Goal: Information Seeking & Learning: Learn about a topic

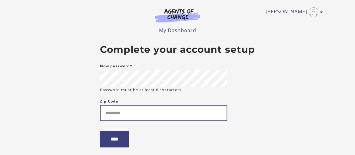
click at [131, 112] on input "Zip Code" at bounding box center [163, 113] width 127 height 16
type input "*****"
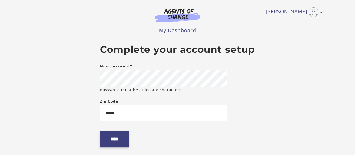
click at [115, 140] on input "****" at bounding box center [114, 139] width 29 height 17
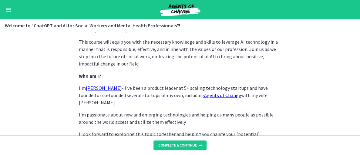
scroll to position [360, 0]
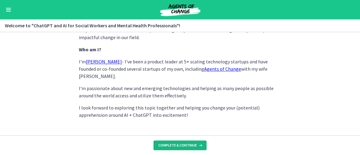
click at [188, 146] on span "Complete & continue" at bounding box center [177, 145] width 38 height 5
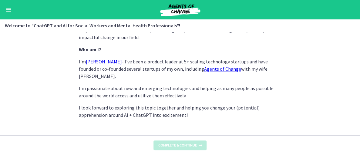
scroll to position [0, 0]
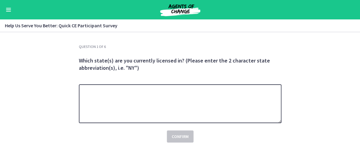
click at [118, 94] on textarea at bounding box center [180, 103] width 203 height 39
type textarea "**"
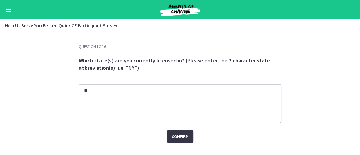
click at [177, 136] on span "Confirm" at bounding box center [180, 136] width 17 height 7
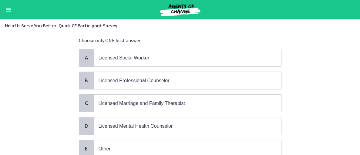
scroll to position [30, 0]
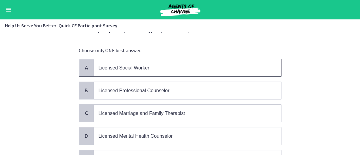
click at [126, 64] on p "Licensed Social Worker" at bounding box center [182, 68] width 166 height 8
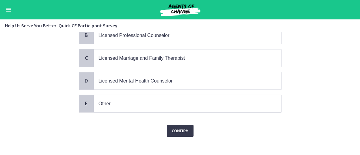
scroll to position [89, 0]
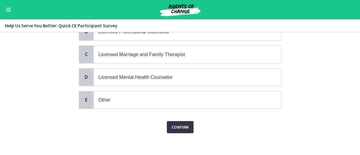
click at [172, 124] on span "Confirm" at bounding box center [180, 126] width 17 height 7
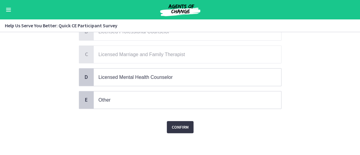
scroll to position [0, 0]
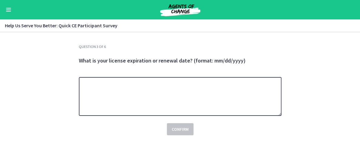
click at [117, 88] on textarea at bounding box center [180, 96] width 203 height 39
type textarea "**********"
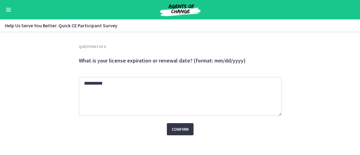
click at [179, 128] on span "Confirm" at bounding box center [180, 129] width 17 height 7
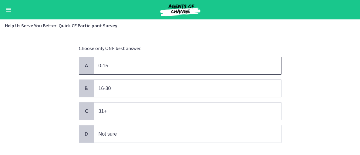
scroll to position [61, 0]
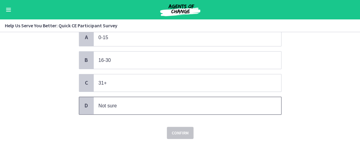
click at [101, 109] on span "Not sure" at bounding box center [187, 105] width 187 height 17
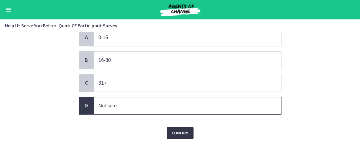
click at [181, 129] on span "Confirm" at bounding box center [180, 132] width 17 height 7
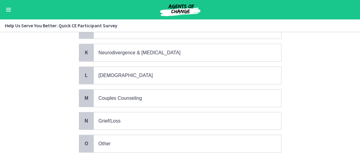
scroll to position [303, 0]
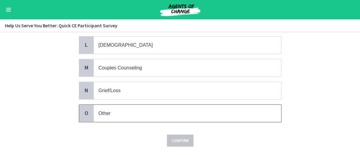
click at [85, 109] on span "O" at bounding box center [86, 112] width 7 height 7
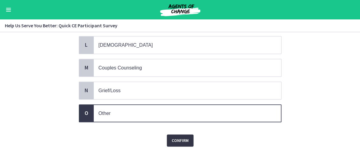
click at [178, 137] on span "Confirm" at bounding box center [180, 140] width 17 height 7
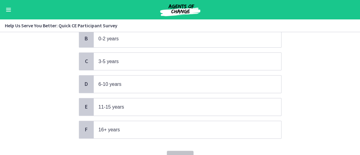
scroll to position [91, 0]
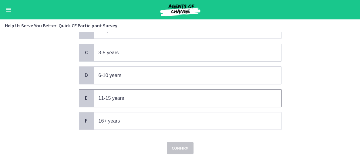
click at [84, 95] on span "E" at bounding box center [86, 97] width 7 height 7
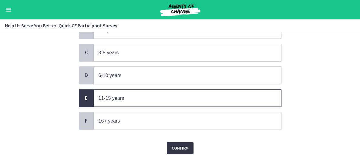
click at [179, 145] on span "Confirm" at bounding box center [180, 147] width 17 height 7
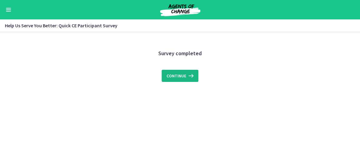
click at [178, 75] on span "Continue" at bounding box center [176, 75] width 20 height 7
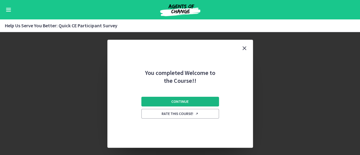
click at [181, 102] on span "Continue" at bounding box center [179, 101] width 17 height 5
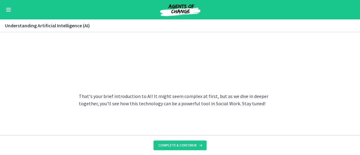
scroll to position [343, 0]
click at [177, 143] on span "Complete & continue" at bounding box center [177, 145] width 38 height 5
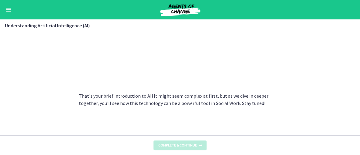
scroll to position [0, 0]
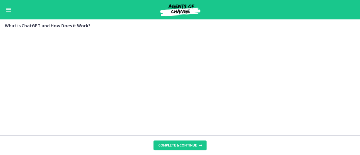
scroll to position [377, 0]
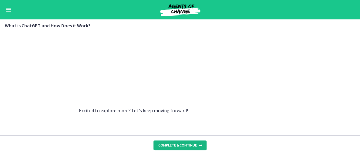
click at [180, 146] on span "Complete & continue" at bounding box center [177, 145] width 38 height 5
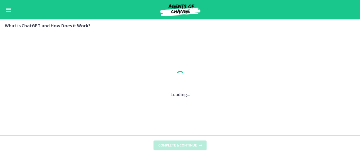
scroll to position [0, 0]
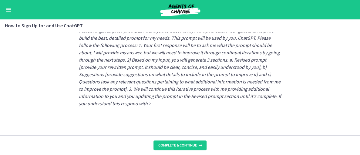
scroll to position [405, 0]
click at [172, 145] on span "Complete & continue" at bounding box center [177, 145] width 38 height 5
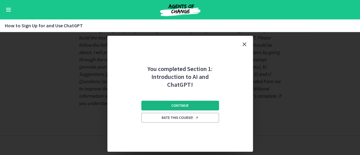
click at [172, 105] on span "Continue" at bounding box center [179, 105] width 17 height 5
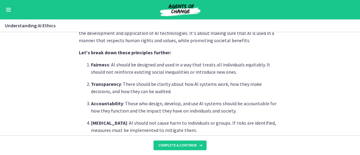
scroll to position [182, 0]
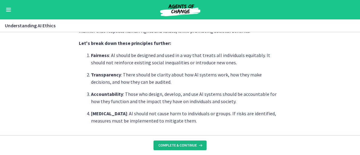
click at [170, 144] on span "Complete & continue" at bounding box center [177, 145] width 38 height 5
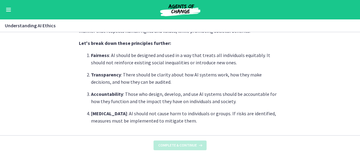
scroll to position [0, 0]
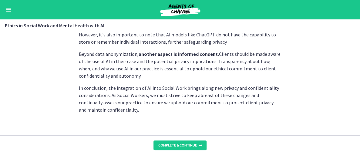
scroll to position [231, 0]
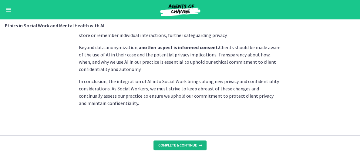
click at [165, 146] on span "Complete & continue" at bounding box center [177, 145] width 38 height 5
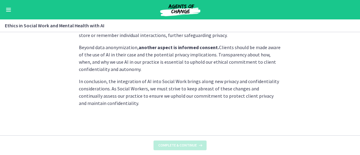
scroll to position [0, 0]
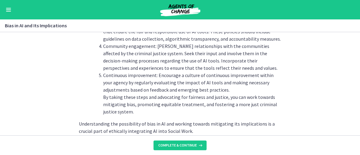
scroll to position [757, 0]
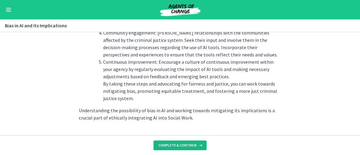
click at [170, 146] on span "Complete & continue" at bounding box center [177, 145] width 38 height 5
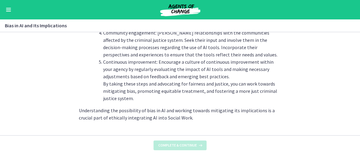
scroll to position [0, 0]
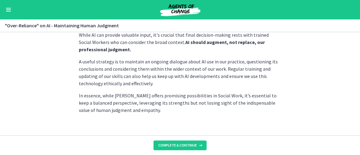
scroll to position [228, 0]
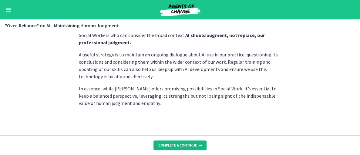
click at [176, 147] on span "Complete & continue" at bounding box center [177, 145] width 38 height 5
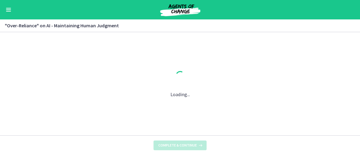
scroll to position [0, 0]
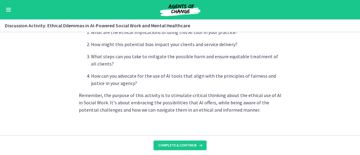
scroll to position [231, 0]
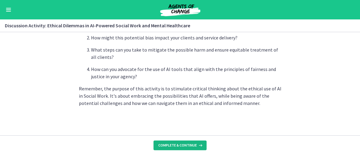
click at [176, 145] on span "Complete & continue" at bounding box center [177, 145] width 38 height 5
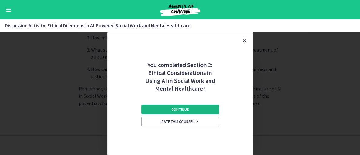
click at [175, 110] on span "Continue" at bounding box center [179, 109] width 17 height 5
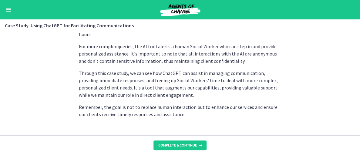
scroll to position [233, 0]
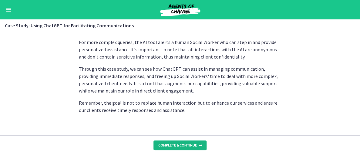
click at [179, 145] on span "Complete & continue" at bounding box center [177, 145] width 38 height 5
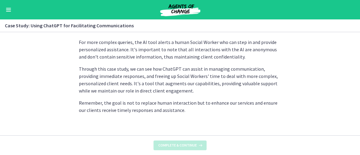
scroll to position [0, 0]
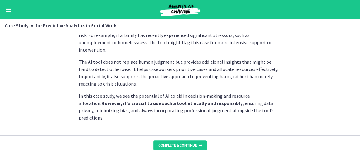
scroll to position [216, 0]
click at [177, 144] on span "Complete & continue" at bounding box center [177, 145] width 38 height 5
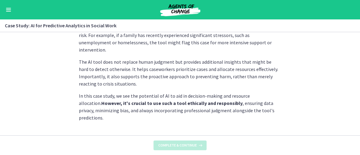
scroll to position [0, 0]
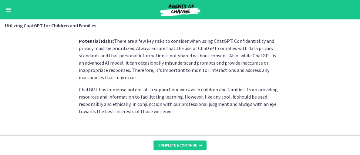
scroll to position [345, 0]
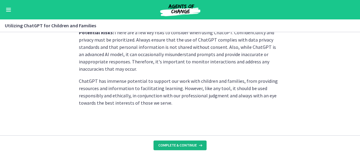
click at [176, 146] on span "Complete & continue" at bounding box center [177, 145] width 38 height 5
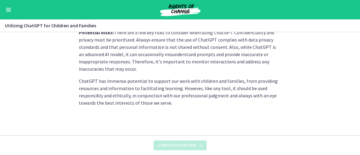
scroll to position [0, 0]
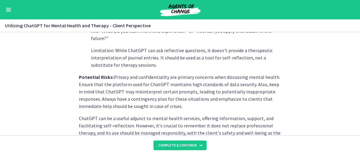
scroll to position [333, 0]
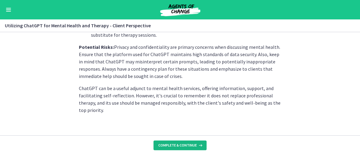
click at [180, 143] on span "Complete & continue" at bounding box center [177, 145] width 38 height 5
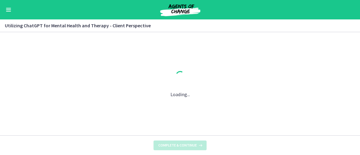
scroll to position [0, 0]
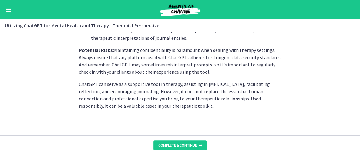
scroll to position [319, 0]
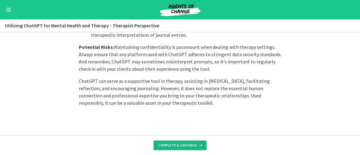
click at [180, 145] on span "Complete & continue" at bounding box center [177, 145] width 38 height 5
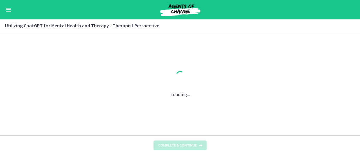
scroll to position [0, 0]
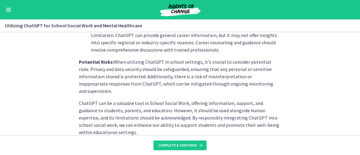
scroll to position [333, 0]
click at [181, 144] on span "Complete & continue" at bounding box center [177, 145] width 38 height 5
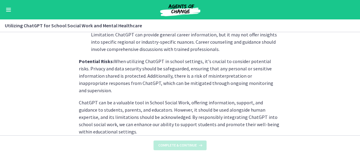
scroll to position [0, 0]
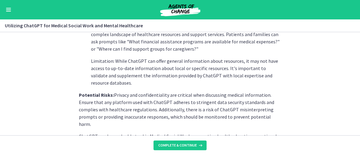
scroll to position [326, 0]
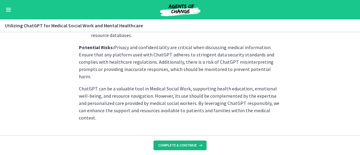
click at [186, 145] on span "Complete & continue" at bounding box center [177, 145] width 38 height 5
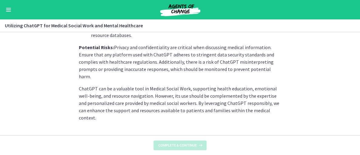
scroll to position [0, 0]
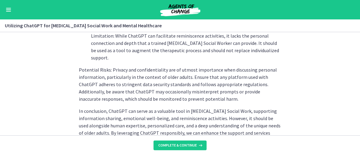
scroll to position [355, 0]
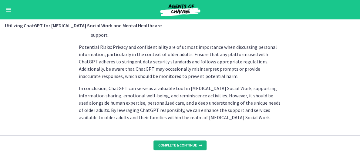
click at [186, 143] on span "Complete & continue" at bounding box center [177, 145] width 38 height 5
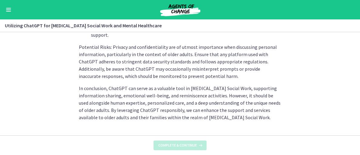
scroll to position [0, 0]
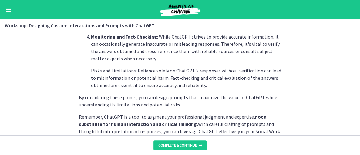
scroll to position [406, 0]
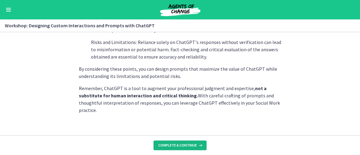
click at [177, 144] on span "Complete & continue" at bounding box center [177, 145] width 38 height 5
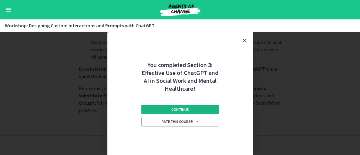
click at [179, 110] on span "Continue" at bounding box center [179, 109] width 17 height 5
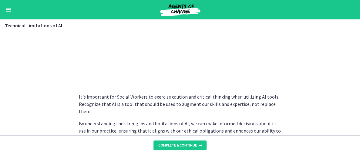
scroll to position [510, 0]
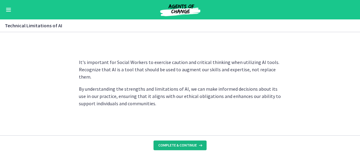
click at [176, 144] on span "Complete & continue" at bounding box center [177, 145] width 38 height 5
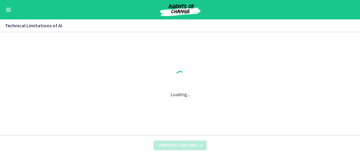
scroll to position [0, 0]
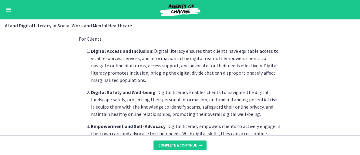
scroll to position [303, 0]
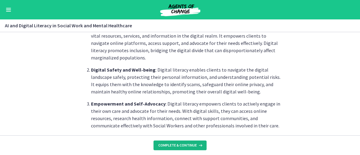
click at [175, 146] on span "Complete & continue" at bounding box center [177, 145] width 38 height 5
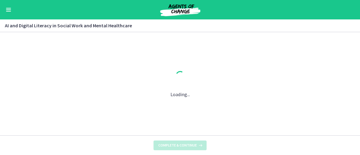
scroll to position [0, 0]
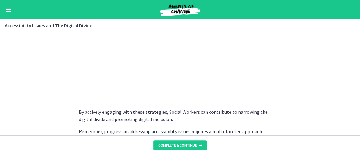
scroll to position [576, 0]
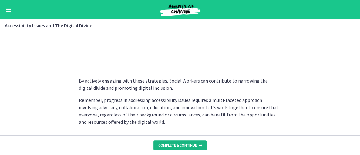
click at [182, 147] on span "Complete & continue" at bounding box center [177, 145] width 38 height 5
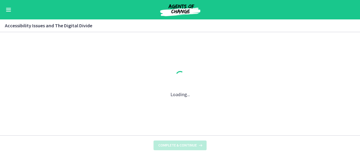
scroll to position [0, 0]
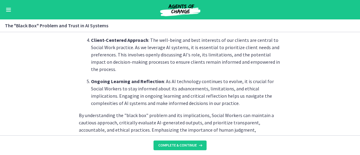
scroll to position [364, 0]
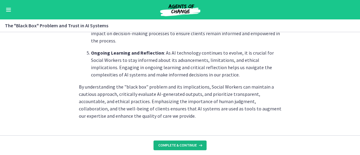
click at [180, 144] on span "Complete & continue" at bounding box center [177, 145] width 38 height 5
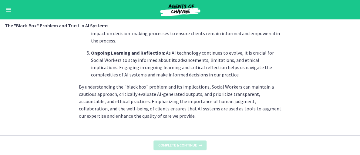
scroll to position [0, 0]
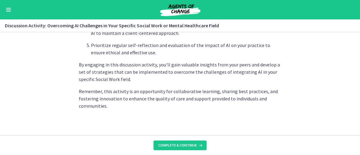
scroll to position [449, 0]
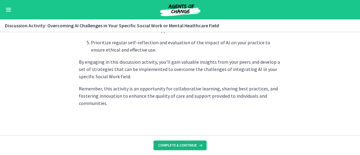
click at [180, 144] on span "Complete & continue" at bounding box center [177, 145] width 38 height 5
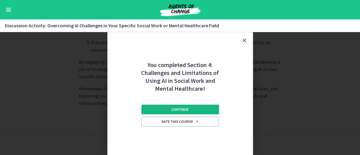
click at [177, 110] on span "Continue" at bounding box center [179, 109] width 17 height 5
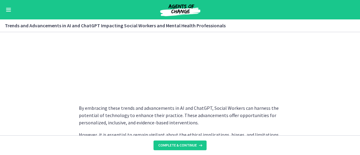
scroll to position [515, 0]
click at [181, 143] on span "Complete & continue" at bounding box center [177, 145] width 38 height 5
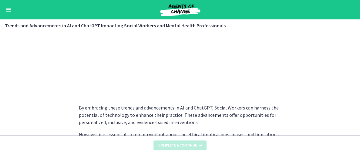
scroll to position [0, 0]
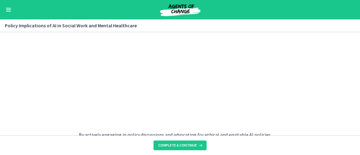
scroll to position [606, 0]
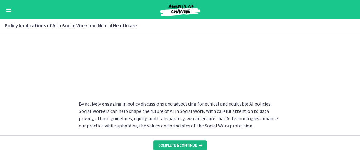
click at [179, 147] on span "Complete & continue" at bounding box center [177, 145] width 38 height 5
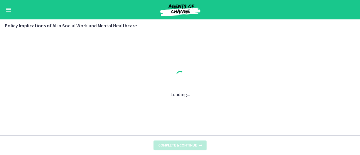
scroll to position [0, 0]
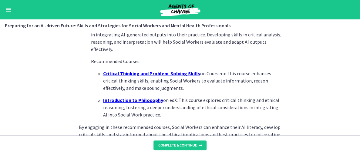
scroll to position [507, 0]
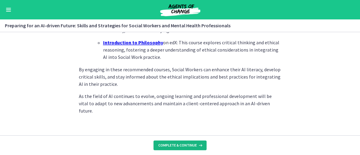
click at [178, 143] on span "Complete & continue" at bounding box center [177, 145] width 38 height 5
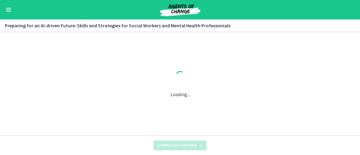
scroll to position [0, 0]
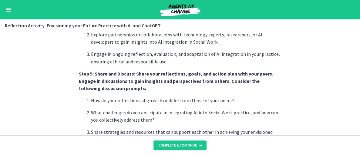
scroll to position [590, 0]
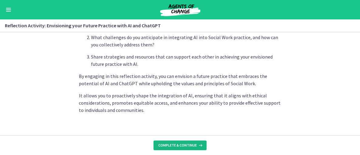
click at [173, 143] on span "Complete & continue" at bounding box center [177, 145] width 38 height 5
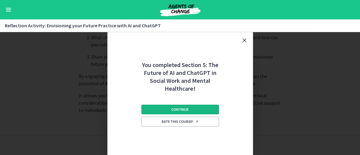
click at [172, 109] on span "Continue" at bounding box center [179, 109] width 17 height 5
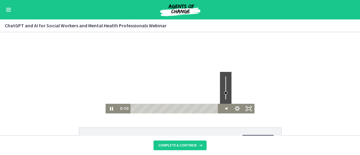
drag, startPoint x: 223, startPoint y: 76, endPoint x: 225, endPoint y: 93, distance: 16.7
click at [225, 93] on div "Volume" at bounding box center [225, 93] width 4 height 4
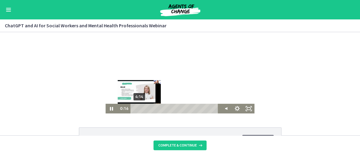
click at [137, 109] on div "4:14" at bounding box center [176, 109] width 84 height 10
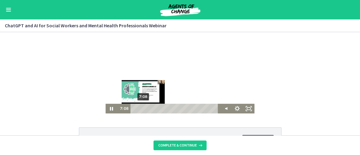
click at [141, 108] on div "7:08" at bounding box center [176, 109] width 84 height 10
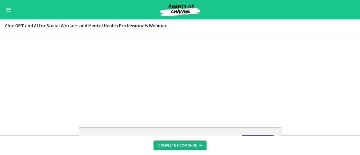
click at [184, 147] on span "Complete & continue" at bounding box center [177, 145] width 38 height 5
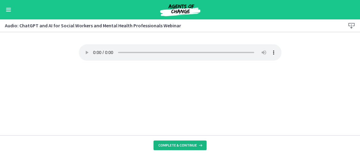
click at [185, 146] on span "Complete & continue" at bounding box center [177, 145] width 38 height 5
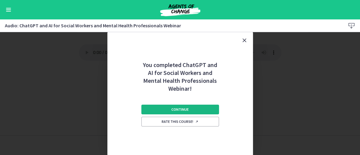
click at [178, 107] on span "Continue" at bounding box center [179, 109] width 17 height 5
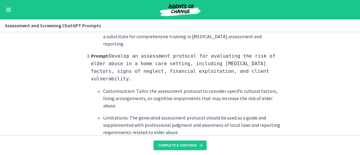
scroll to position [364, 0]
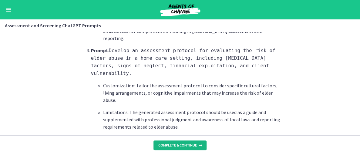
click at [179, 143] on span "Complete & continue" at bounding box center [177, 145] width 38 height 5
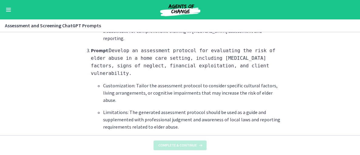
scroll to position [0, 0]
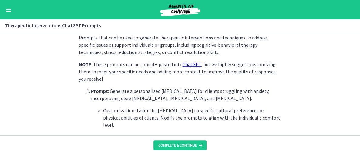
scroll to position [152, 0]
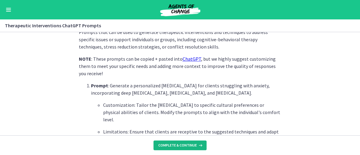
click at [177, 144] on span "Complete & continue" at bounding box center [177, 145] width 38 height 5
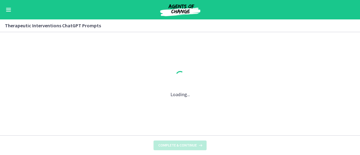
scroll to position [0, 0]
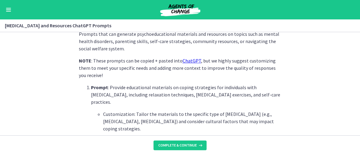
scroll to position [152, 0]
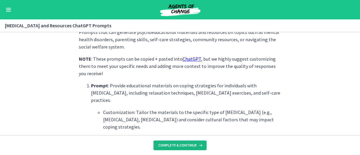
click at [176, 143] on span "Complete & continue" at bounding box center [177, 145] width 38 height 5
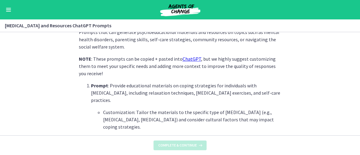
scroll to position [0, 0]
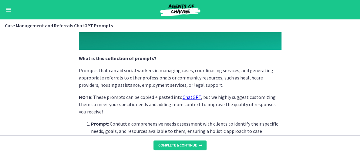
scroll to position [182, 0]
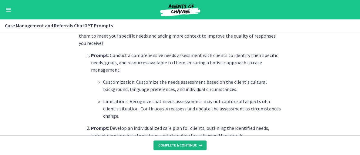
click at [176, 145] on span "Complete & continue" at bounding box center [177, 145] width 38 height 5
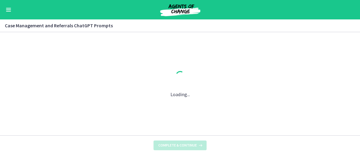
scroll to position [0, 0]
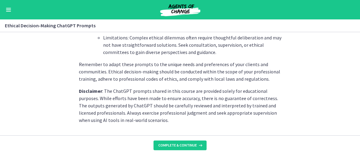
scroll to position [918, 0]
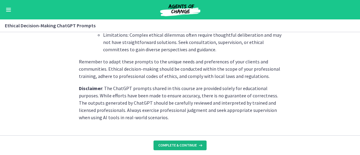
click at [177, 144] on span "Complete & continue" at bounding box center [177, 145] width 38 height 5
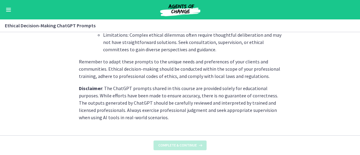
scroll to position [0, 0]
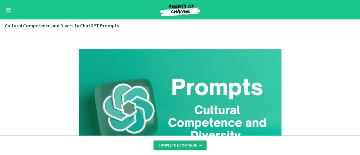
click at [180, 148] on button "Complete & continue" at bounding box center [179, 145] width 53 height 10
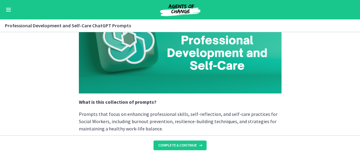
scroll to position [212, 0]
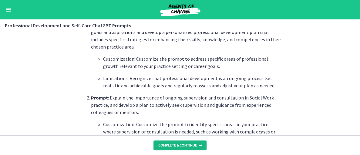
click at [178, 142] on button "Complete & continue" at bounding box center [179, 145] width 53 height 10
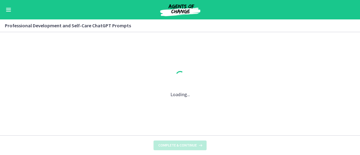
scroll to position [0, 0]
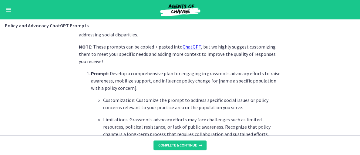
scroll to position [182, 0]
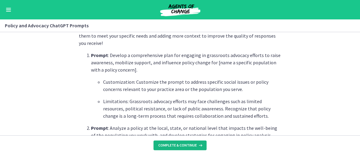
click at [179, 143] on span "Complete & continue" at bounding box center [177, 145] width 38 height 5
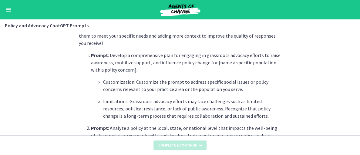
scroll to position [0, 0]
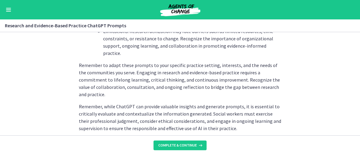
scroll to position [1010, 0]
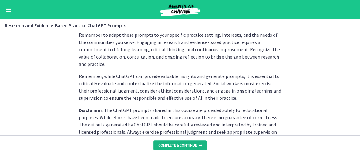
click at [185, 143] on span "Complete & continue" at bounding box center [177, 145] width 38 height 5
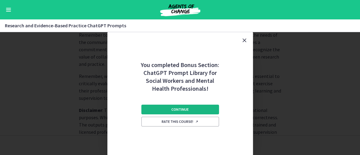
click at [181, 110] on span "Continue" at bounding box center [179, 109] width 17 height 5
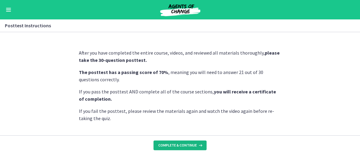
click at [177, 145] on span "Complete & continue" at bounding box center [177, 145] width 38 height 5
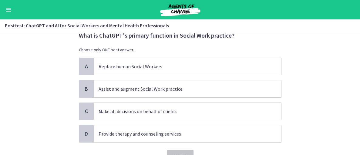
scroll to position [30, 0]
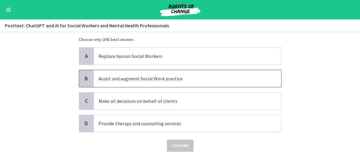
click at [115, 78] on p "Assist and augment Social Work practice" at bounding box center [182, 78] width 166 height 7
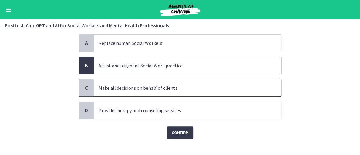
scroll to position [50, 0]
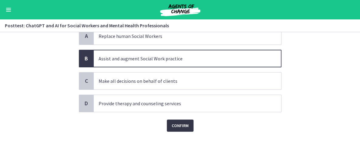
click at [180, 125] on span "Confirm" at bounding box center [180, 125] width 17 height 7
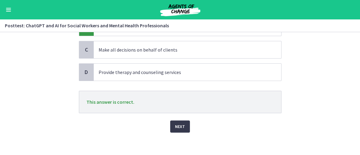
scroll to position [82, 0]
click at [177, 124] on span "Next" at bounding box center [180, 125] width 10 height 7
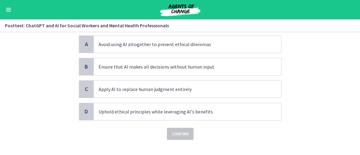
scroll to position [58, 0]
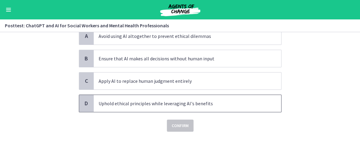
click at [128, 105] on p "Uphold ethical principles while leveraging AI's benefits" at bounding box center [182, 103] width 166 height 7
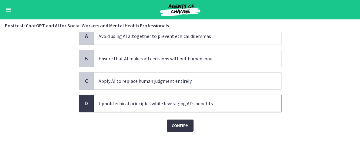
click at [175, 127] on span "Confirm" at bounding box center [180, 125] width 17 height 7
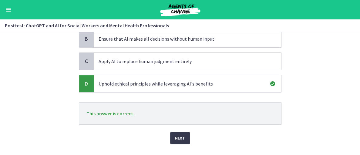
scroll to position [90, 0]
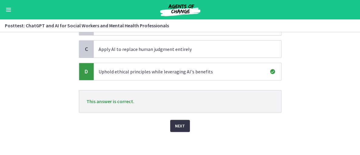
click at [179, 127] on span "Next" at bounding box center [180, 125] width 10 height 7
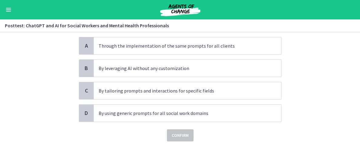
scroll to position [58, 0]
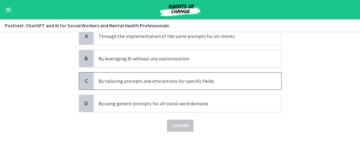
click at [139, 81] on p "By tailoring prompts and interactions for specific fields" at bounding box center [182, 80] width 166 height 7
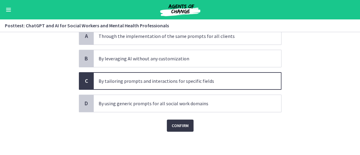
click at [177, 122] on span "Confirm" at bounding box center [180, 125] width 17 height 7
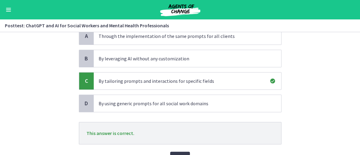
scroll to position [90, 0]
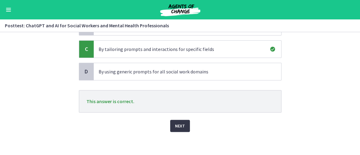
click at [176, 122] on span "Next" at bounding box center [180, 125] width 10 height 7
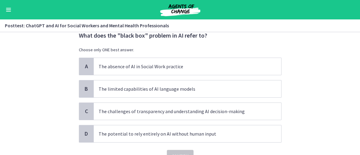
scroll to position [30, 0]
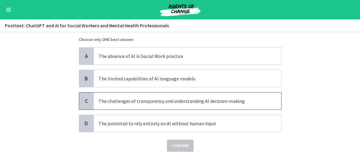
click at [178, 101] on p "The challenges of transparency and understanding AI decision-making" at bounding box center [182, 100] width 166 height 7
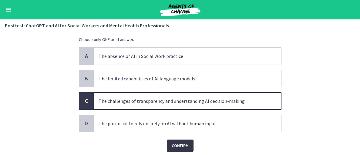
click at [181, 143] on span "Confirm" at bounding box center [180, 145] width 17 height 7
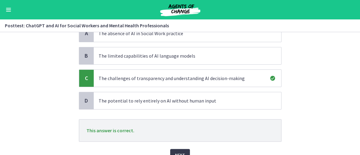
scroll to position [82, 0]
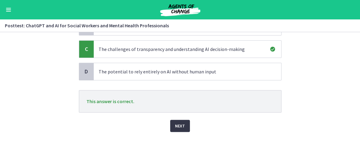
click at [181, 123] on span "Next" at bounding box center [180, 125] width 10 height 7
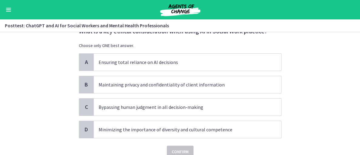
scroll to position [30, 0]
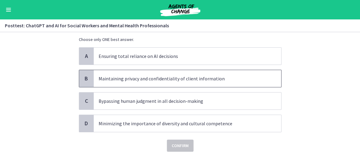
click at [148, 79] on p "Maintaining privacy and confidentiality of client information" at bounding box center [182, 78] width 166 height 7
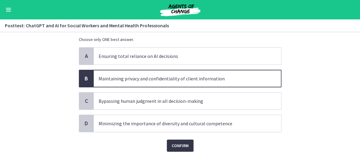
click at [179, 145] on span "Confirm" at bounding box center [180, 145] width 17 height 7
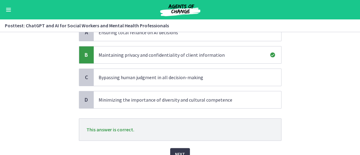
scroll to position [82, 0]
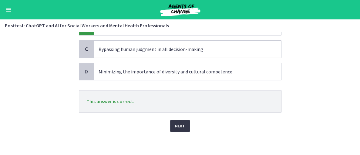
click at [178, 124] on span "Next" at bounding box center [180, 125] width 10 height 7
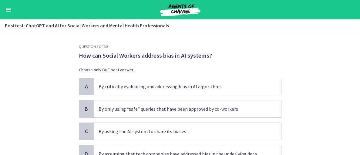
scroll to position [30, 0]
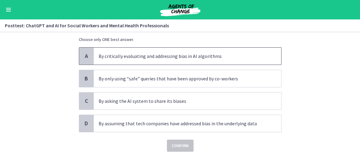
click at [135, 59] on p "By critically evaluating and addressing bias in AI algorithms" at bounding box center [182, 55] width 166 height 7
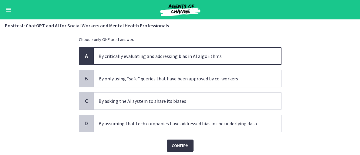
click at [181, 146] on span "Confirm" at bounding box center [180, 145] width 17 height 7
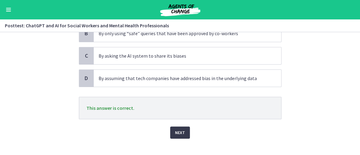
scroll to position [82, 0]
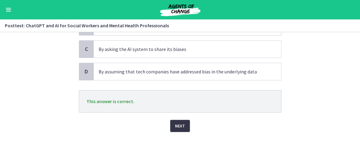
click at [176, 124] on span "Next" at bounding box center [180, 125] width 10 height 7
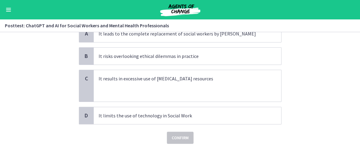
scroll to position [30, 0]
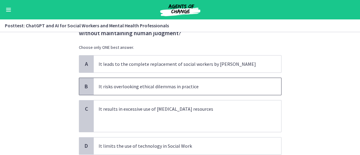
click at [130, 87] on p "It risks overlooking ethical dilemmas in practice" at bounding box center [182, 86] width 166 height 7
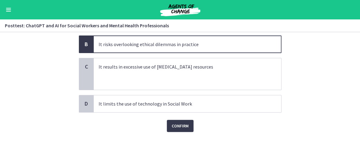
scroll to position [73, 0]
click at [176, 122] on span "Confirm" at bounding box center [180, 125] width 17 height 7
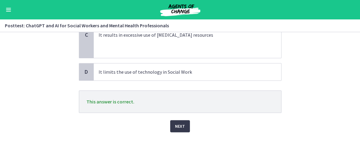
scroll to position [105, 0]
click at [175, 123] on span "Next" at bounding box center [180, 125] width 10 height 7
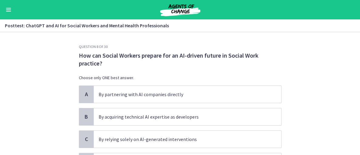
scroll to position [30, 0]
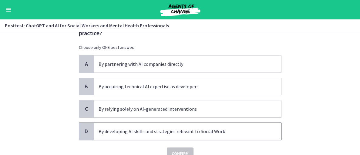
click at [146, 132] on p "By developing AI skills and strategies relevant to Social Work" at bounding box center [182, 131] width 166 height 7
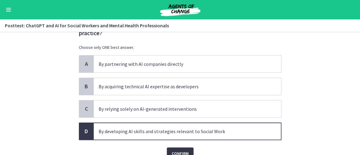
click at [182, 151] on span "Confirm" at bounding box center [180, 153] width 17 height 7
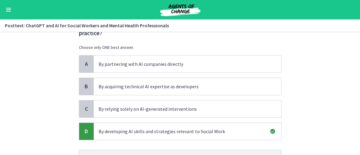
scroll to position [90, 0]
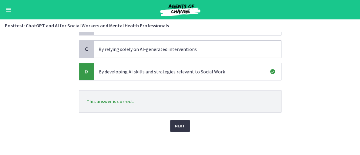
click at [179, 124] on span "Next" at bounding box center [180, 125] width 10 height 7
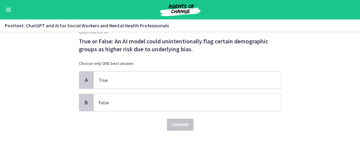
scroll to position [0, 0]
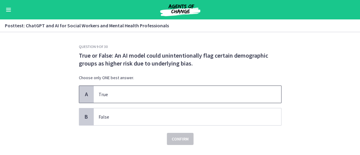
click at [109, 98] on span "True" at bounding box center [187, 94] width 187 height 17
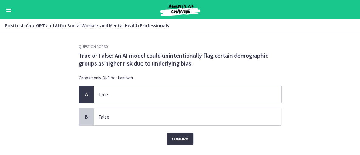
click at [172, 140] on span "Confirm" at bounding box center [180, 138] width 17 height 7
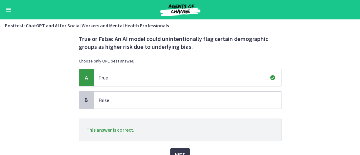
scroll to position [46, 0]
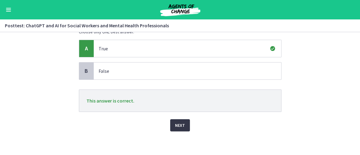
click at [179, 125] on span "Next" at bounding box center [180, 125] width 10 height 7
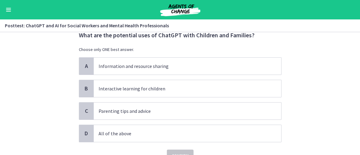
scroll to position [30, 0]
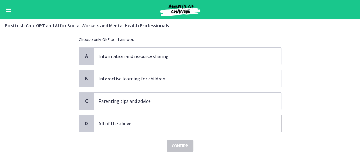
click at [114, 120] on p "All of the above" at bounding box center [182, 123] width 166 height 7
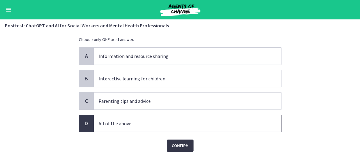
click at [172, 144] on span "Confirm" at bounding box center [180, 145] width 17 height 7
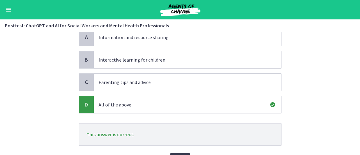
scroll to position [82, 0]
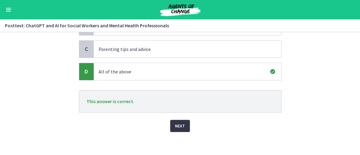
click at [179, 122] on span "Next" at bounding box center [180, 125] width 10 height 7
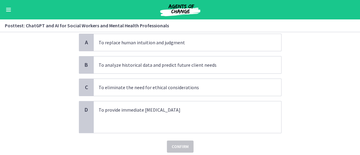
scroll to position [61, 0]
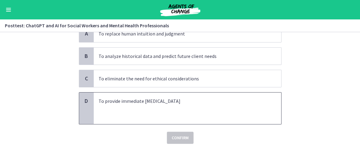
click at [123, 109] on p at bounding box center [182, 108] width 166 height 7
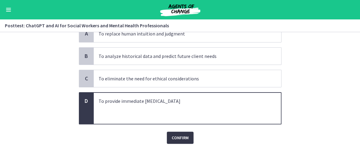
click at [176, 135] on span "Confirm" at bounding box center [180, 137] width 17 height 7
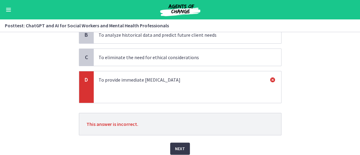
scroll to position [105, 0]
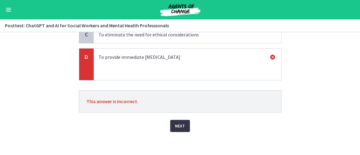
click at [178, 124] on span "Next" at bounding box center [180, 125] width 10 height 7
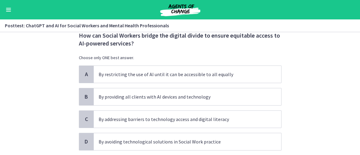
scroll to position [30, 0]
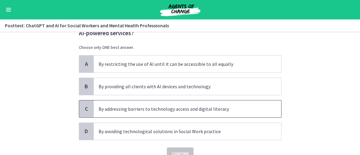
click at [138, 110] on p "By addressing barriers to technology access and digital literacy" at bounding box center [182, 108] width 166 height 7
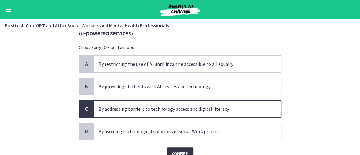
click at [174, 151] on span "Confirm" at bounding box center [180, 153] width 17 height 7
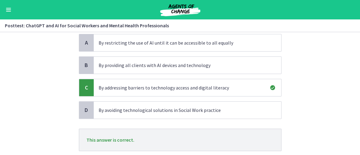
scroll to position [90, 0]
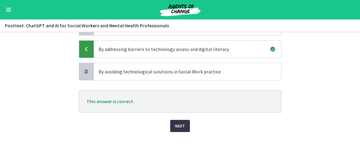
click at [181, 125] on span "Next" at bounding box center [180, 125] width 10 height 7
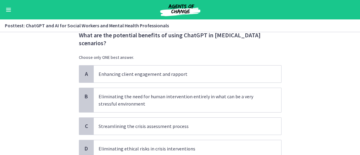
scroll to position [30, 0]
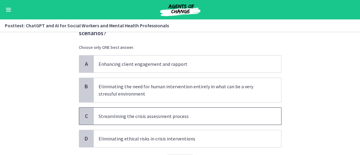
click at [144, 117] on p "Streamlining the crisis assessment process" at bounding box center [182, 115] width 166 height 7
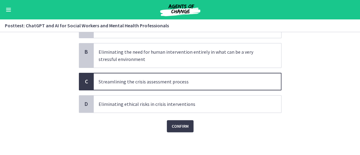
scroll to position [66, 0]
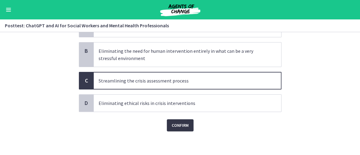
click at [181, 127] on span "Confirm" at bounding box center [180, 125] width 17 height 7
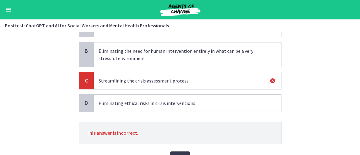
scroll to position [96, 0]
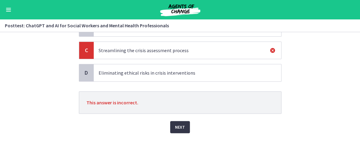
click at [175, 129] on span "Next" at bounding box center [180, 126] width 10 height 7
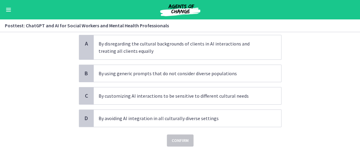
scroll to position [61, 0]
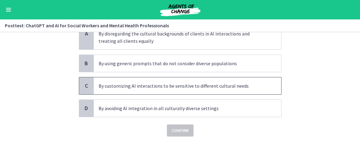
click at [131, 88] on p "By customizing AI interactions to be sensitive to different cultural needs" at bounding box center [182, 85] width 166 height 7
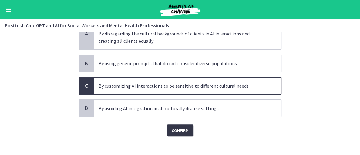
click at [176, 127] on span "Confirm" at bounding box center [180, 130] width 17 height 7
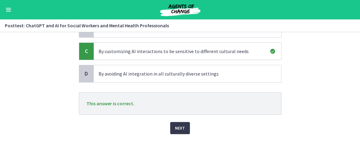
scroll to position [98, 0]
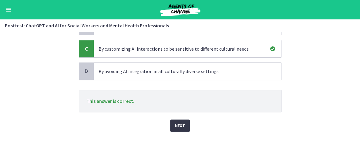
click at [178, 127] on span "Next" at bounding box center [180, 125] width 10 height 7
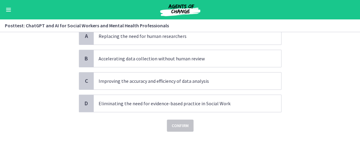
scroll to position [28, 0]
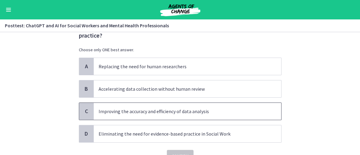
click at [109, 113] on p "Improving the accuracy and efficiency of data analysis" at bounding box center [182, 111] width 166 height 7
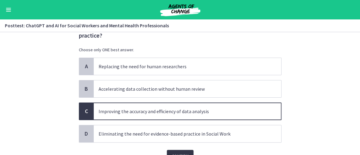
click at [176, 150] on button "Confirm" at bounding box center [180, 156] width 27 height 12
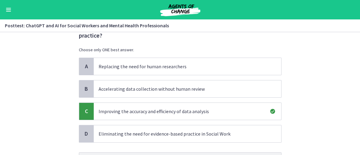
scroll to position [89, 0]
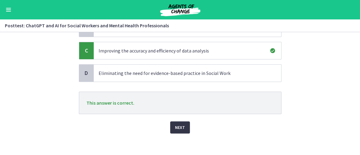
click at [182, 126] on span "Next" at bounding box center [180, 127] width 10 height 7
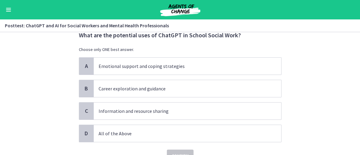
scroll to position [30, 0]
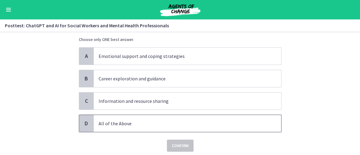
click at [110, 121] on p "All of the Above" at bounding box center [182, 123] width 166 height 7
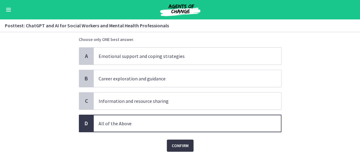
click at [178, 144] on span "Confirm" at bounding box center [180, 145] width 17 height 7
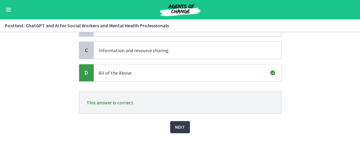
scroll to position [82, 0]
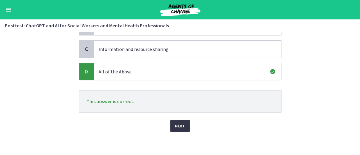
click at [179, 127] on span "Next" at bounding box center [180, 125] width 10 height 7
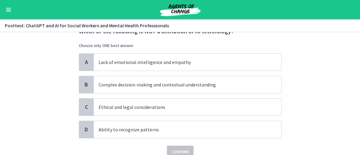
scroll to position [30, 0]
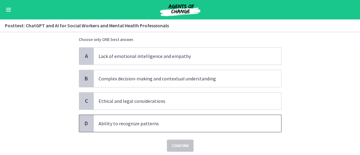
click at [110, 128] on span "Ability to recognize patterns" at bounding box center [187, 123] width 187 height 17
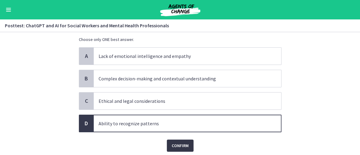
click at [172, 145] on span "Confirm" at bounding box center [180, 145] width 17 height 7
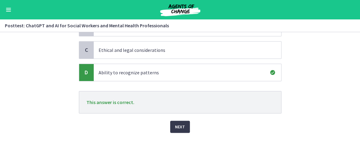
scroll to position [82, 0]
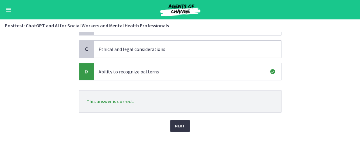
click at [176, 125] on span "Next" at bounding box center [180, 125] width 10 height 7
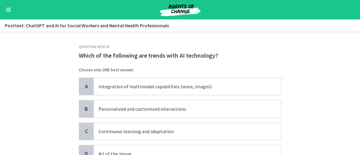
scroll to position [30, 0]
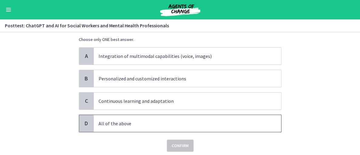
click at [99, 123] on p "All of the above" at bounding box center [182, 123] width 166 height 7
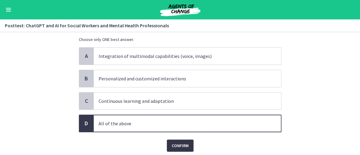
click at [172, 144] on span "Confirm" at bounding box center [180, 145] width 17 height 7
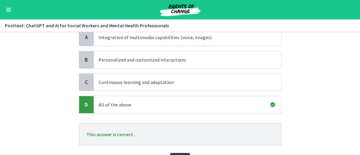
scroll to position [82, 0]
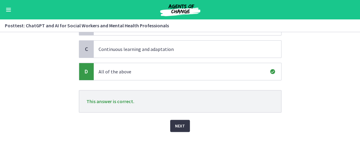
click at [185, 124] on button "Next" at bounding box center [180, 126] width 20 height 12
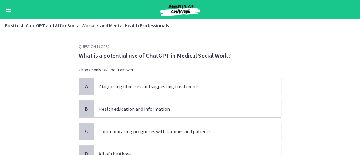
scroll to position [30, 0]
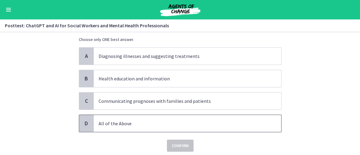
click at [112, 127] on span "All of the Above" at bounding box center [187, 123] width 187 height 17
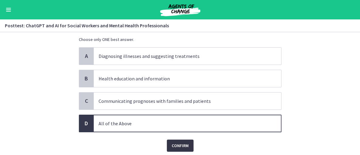
click at [175, 148] on span "Confirm" at bounding box center [180, 145] width 17 height 7
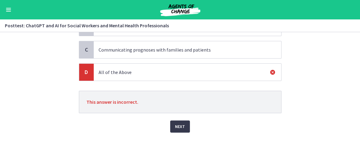
scroll to position [82, 0]
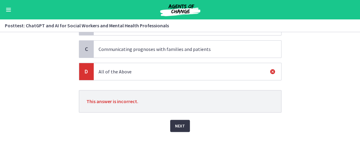
click at [175, 127] on span "Next" at bounding box center [180, 125] width 10 height 7
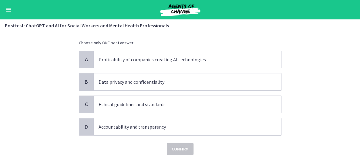
scroll to position [30, 0]
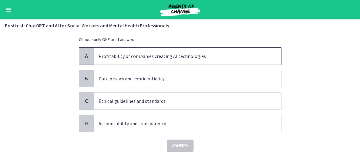
click at [109, 58] on p "Profitability of companies creating AI technologies" at bounding box center [182, 55] width 166 height 7
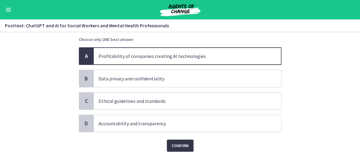
click at [177, 142] on span "Confirm" at bounding box center [180, 145] width 17 height 7
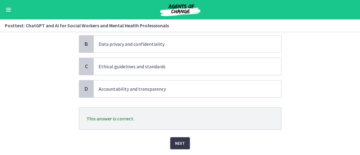
scroll to position [82, 0]
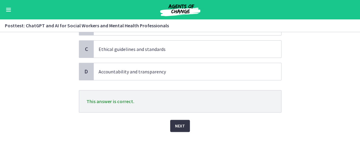
click at [177, 123] on span "Next" at bounding box center [180, 125] width 10 height 7
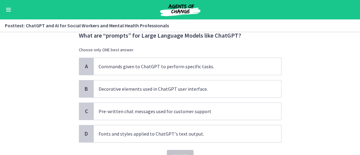
scroll to position [30, 0]
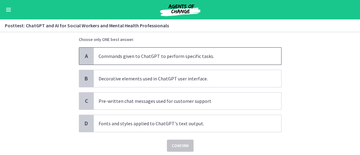
click at [127, 56] on p "Commands given to ChatGPT to perform specific tasks." at bounding box center [182, 55] width 166 height 7
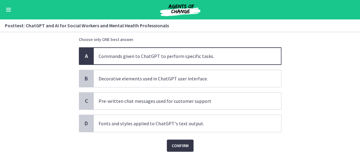
click at [177, 143] on span "Confirm" at bounding box center [180, 145] width 17 height 7
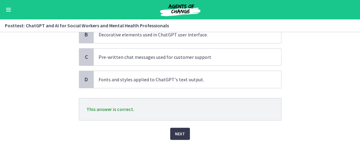
scroll to position [82, 0]
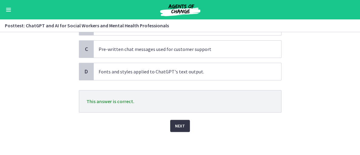
click at [177, 125] on span "Next" at bounding box center [180, 125] width 10 height 7
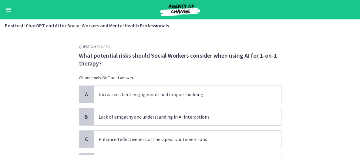
scroll to position [30, 0]
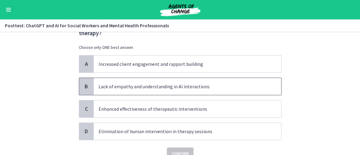
click at [115, 84] on p "Lack of empathy and understanding in AI interactions" at bounding box center [182, 86] width 166 height 7
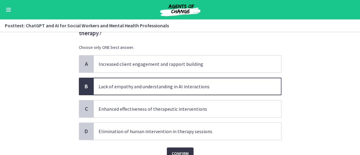
click at [182, 150] on span "Confirm" at bounding box center [180, 153] width 17 height 7
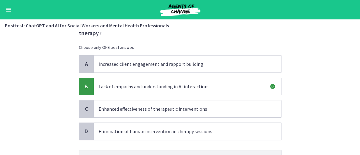
scroll to position [90, 0]
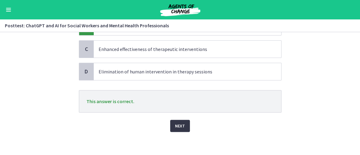
click at [179, 124] on span "Next" at bounding box center [180, 125] width 10 height 7
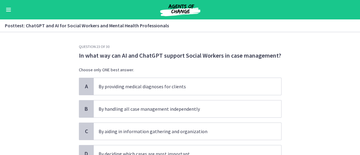
scroll to position [30, 0]
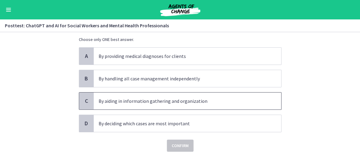
click at [121, 104] on span "By aiding in information gathering and organization" at bounding box center [187, 100] width 187 height 17
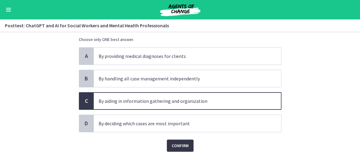
click at [177, 143] on span "Confirm" at bounding box center [180, 145] width 17 height 7
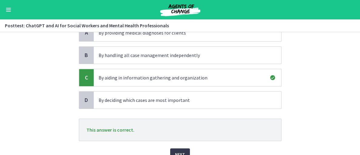
scroll to position [82, 0]
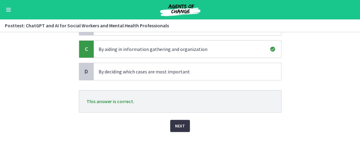
click at [176, 127] on span "Next" at bounding box center [180, 125] width 10 height 7
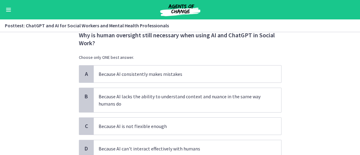
scroll to position [30, 0]
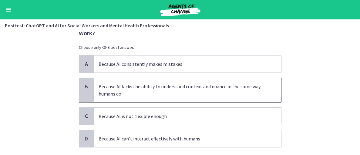
click at [126, 93] on p "Because AI lacks the ability to understand context and nuance in the same way h…" at bounding box center [182, 90] width 166 height 15
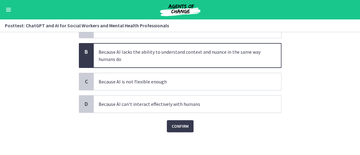
scroll to position [66, 0]
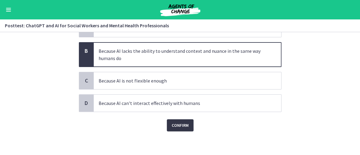
click at [178, 122] on span "Confirm" at bounding box center [180, 125] width 17 height 7
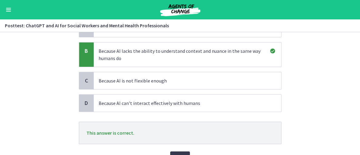
scroll to position [98, 0]
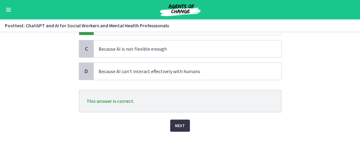
click at [175, 124] on span "Next" at bounding box center [180, 125] width 10 height 7
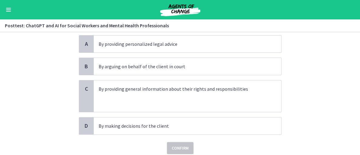
scroll to position [61, 0]
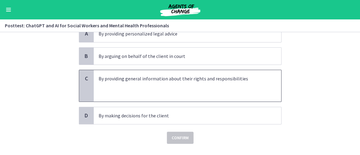
click at [140, 85] on p at bounding box center [182, 85] width 166 height 7
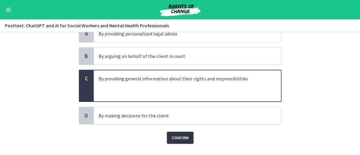
click at [172, 135] on span "Confirm" at bounding box center [180, 137] width 17 height 7
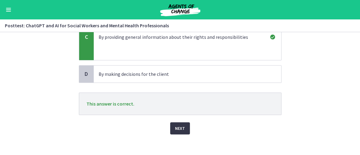
scroll to position [105, 0]
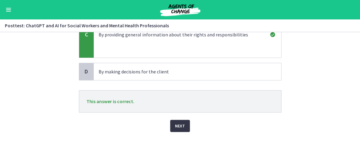
click at [179, 122] on span "Next" at bounding box center [180, 125] width 10 height 7
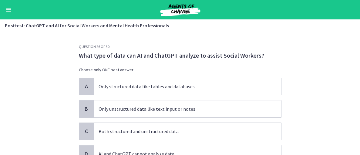
scroll to position [30, 0]
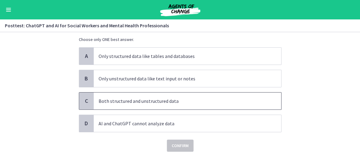
click at [124, 98] on p "Both structured and unstructured data" at bounding box center [182, 100] width 166 height 7
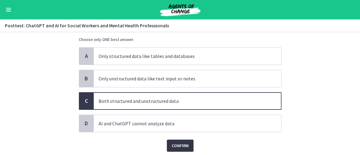
click at [175, 142] on span "Confirm" at bounding box center [180, 145] width 17 height 7
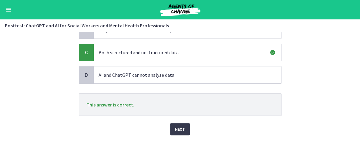
scroll to position [82, 0]
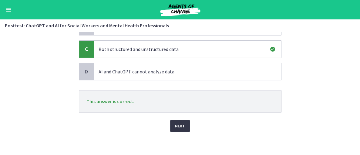
click at [175, 126] on span "Next" at bounding box center [180, 125] width 10 height 7
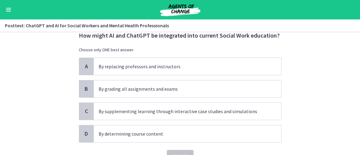
scroll to position [30, 0]
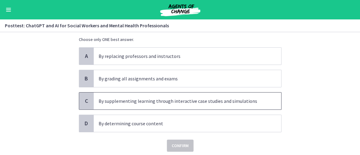
click at [164, 102] on p "By supplementing learning through interactive case studies and simulations" at bounding box center [182, 100] width 166 height 7
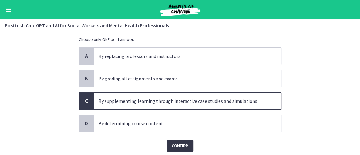
click at [175, 143] on span "Confirm" at bounding box center [180, 145] width 17 height 7
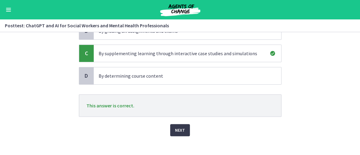
scroll to position [82, 0]
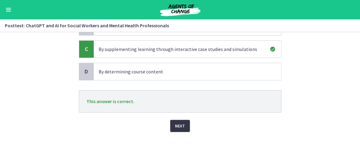
click at [176, 124] on span "Next" at bounding box center [180, 125] width 10 height 7
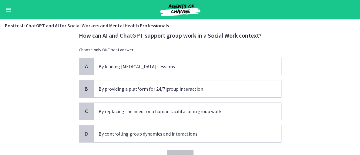
scroll to position [30, 0]
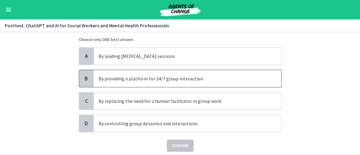
click at [147, 79] on p "By providing a platform for 24/7 group interaction" at bounding box center [182, 78] width 166 height 7
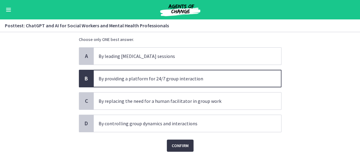
click at [178, 144] on span "Confirm" at bounding box center [180, 145] width 17 height 7
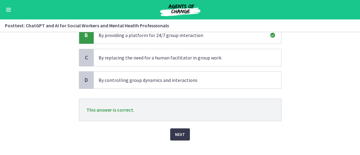
scroll to position [82, 0]
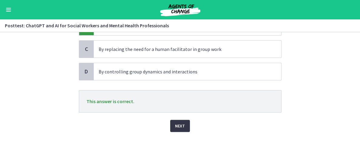
click at [175, 125] on span "Next" at bounding box center [180, 125] width 10 height 7
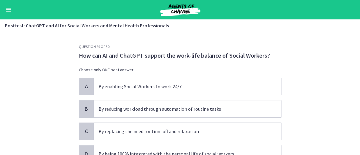
scroll to position [30, 0]
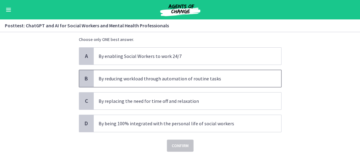
click at [122, 72] on span "By reducing workload through automation of routine tasks" at bounding box center [187, 78] width 187 height 17
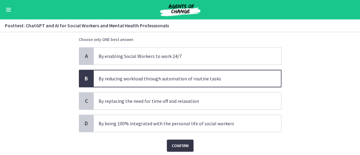
click at [176, 142] on span "Confirm" at bounding box center [180, 145] width 17 height 7
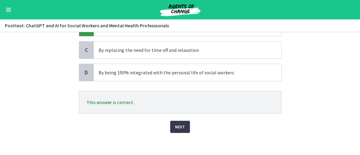
scroll to position [82, 0]
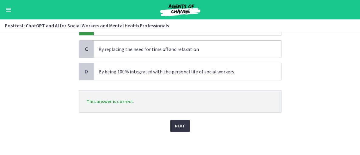
click at [181, 123] on span "Next" at bounding box center [180, 125] width 10 height 7
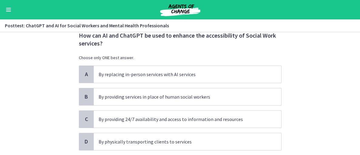
scroll to position [30, 0]
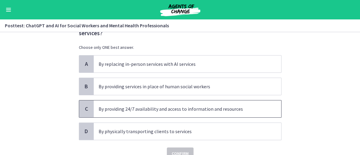
click at [165, 111] on p "By providing 24/7 availability and access to information and resources" at bounding box center [182, 108] width 166 height 7
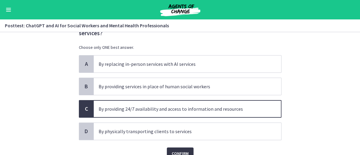
click at [172, 151] on span "Confirm" at bounding box center [180, 153] width 17 height 7
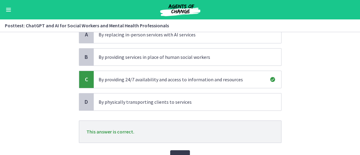
scroll to position [90, 0]
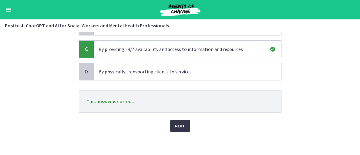
click at [177, 125] on span "Next" at bounding box center [180, 125] width 10 height 7
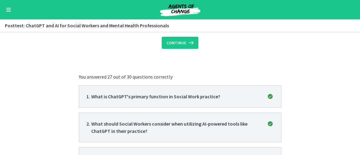
scroll to position [0, 0]
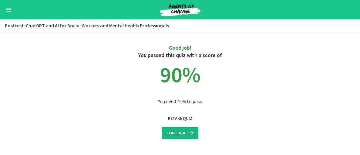
click at [179, 133] on span "Continue" at bounding box center [176, 132] width 20 height 7
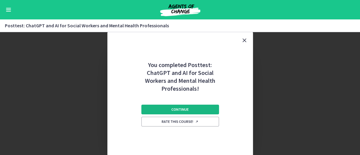
click at [181, 109] on span "Continue" at bounding box center [179, 109] width 17 height 5
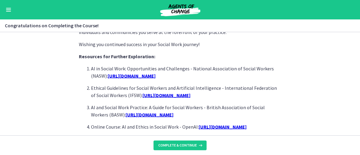
scroll to position [543, 0]
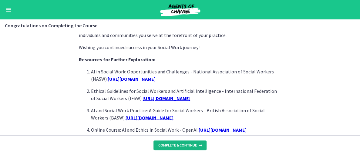
click at [170, 146] on span "Complete & continue" at bounding box center [177, 145] width 38 height 5
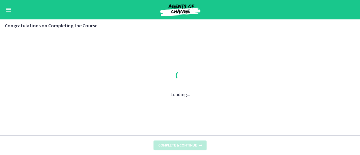
scroll to position [0, 0]
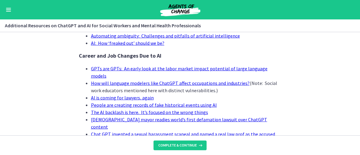
scroll to position [671, 0]
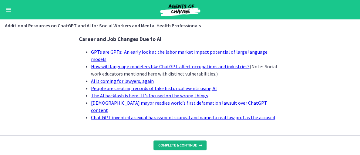
click at [181, 149] on button "Complete & continue" at bounding box center [179, 145] width 53 height 10
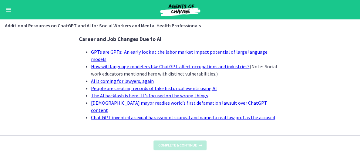
scroll to position [0, 0]
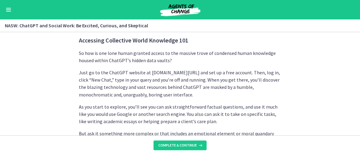
scroll to position [485, 0]
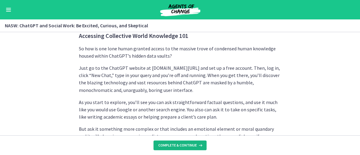
click at [175, 146] on span "Complete & continue" at bounding box center [177, 145] width 38 height 5
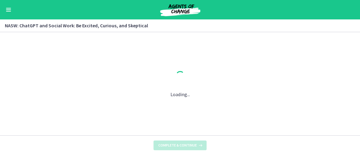
scroll to position [0, 0]
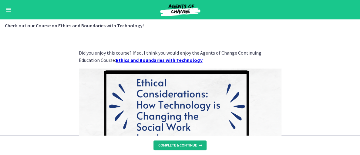
click at [175, 143] on span "Complete & continue" at bounding box center [177, 145] width 38 height 5
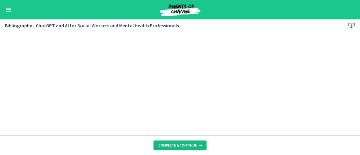
click at [176, 146] on span "Complete & continue" at bounding box center [177, 145] width 38 height 5
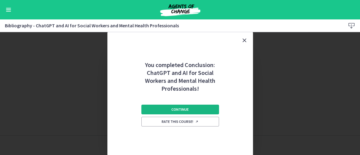
click at [175, 109] on span "Continue" at bounding box center [179, 109] width 17 height 5
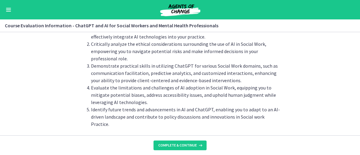
scroll to position [69, 0]
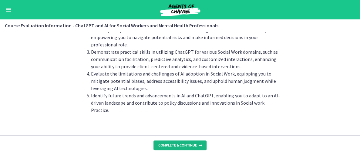
click at [181, 145] on span "Complete & continue" at bounding box center [177, 145] width 38 height 5
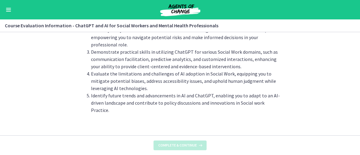
scroll to position [0, 0]
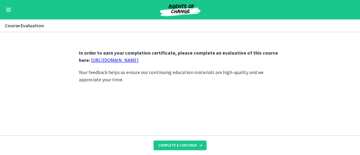
click at [124, 61] on link "https://forms.gle/jm1zbfhChZ2exBv78" at bounding box center [115, 60] width 48 height 6
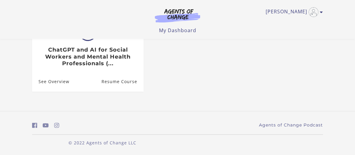
scroll to position [62, 0]
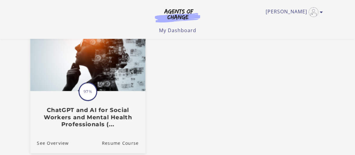
click at [90, 104] on div "Translation missing: en.liquid.partials.dashboard_course_card.progress_descript…" at bounding box center [87, 110] width 115 height 36
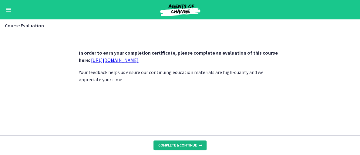
click at [179, 146] on span "Complete & continue" at bounding box center [177, 145] width 38 height 5
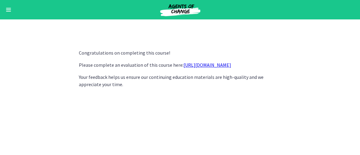
click at [202, 61] on p "Please complete an evaluation of this course here: https://forms.gle/jm1zbfhChZ…" at bounding box center [180, 64] width 203 height 7
click at [203, 66] on link "https://forms.gle/jm1zbfhChZ2exBv78" at bounding box center [207, 65] width 48 height 6
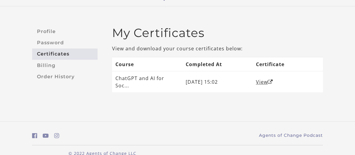
scroll to position [35, 0]
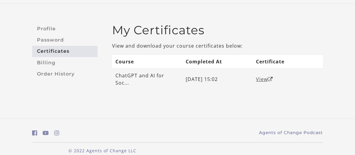
click at [264, 76] on link "View" at bounding box center [264, 79] width 17 height 7
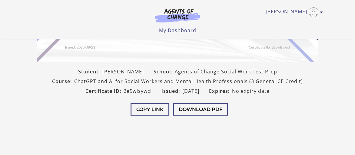
scroll to position [184, 0]
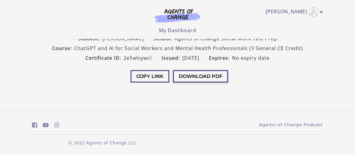
click at [195, 78] on button "Download PDF" at bounding box center [200, 76] width 55 height 12
